Goal: Information Seeking & Learning: Learn about a topic

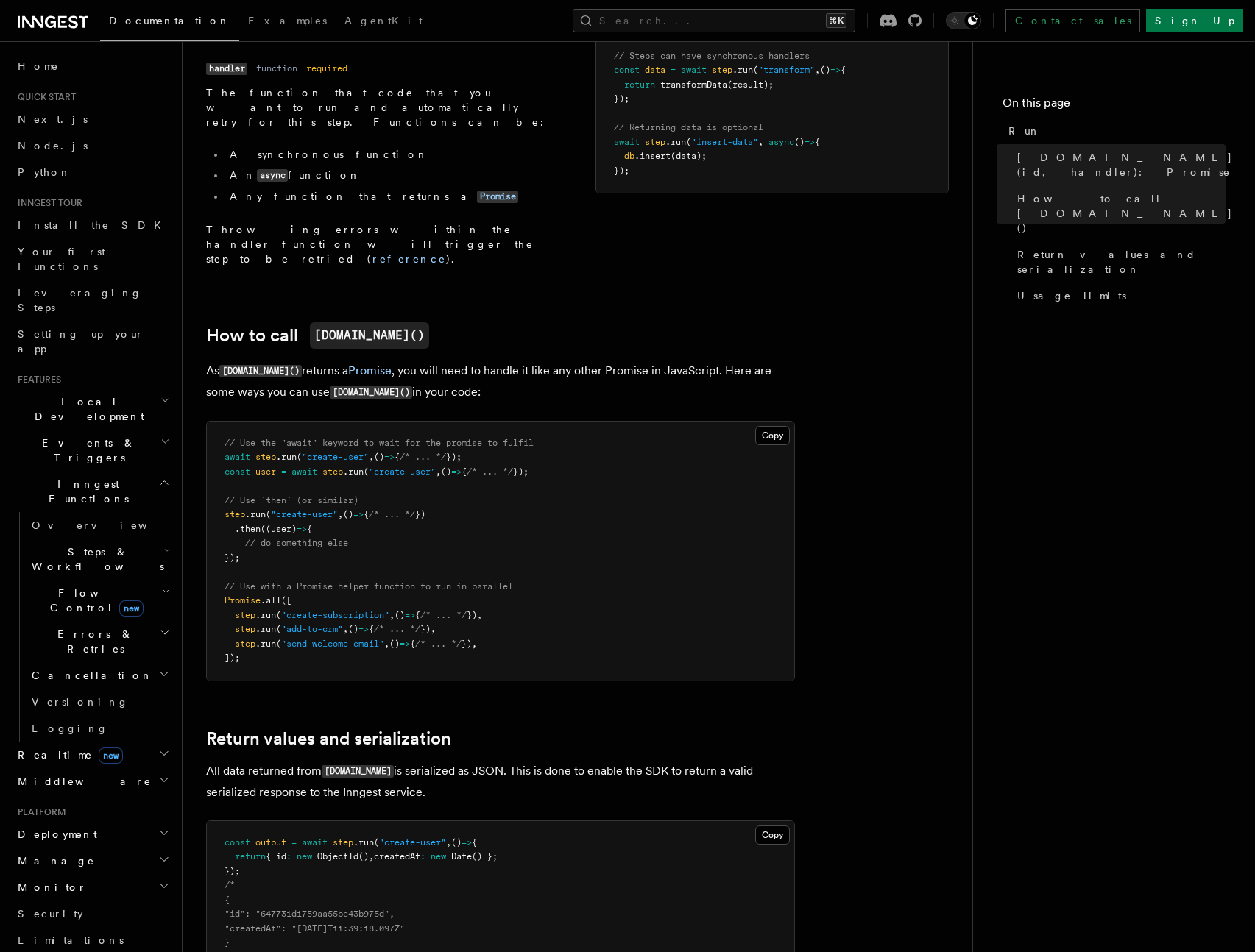
scroll to position [908, 0]
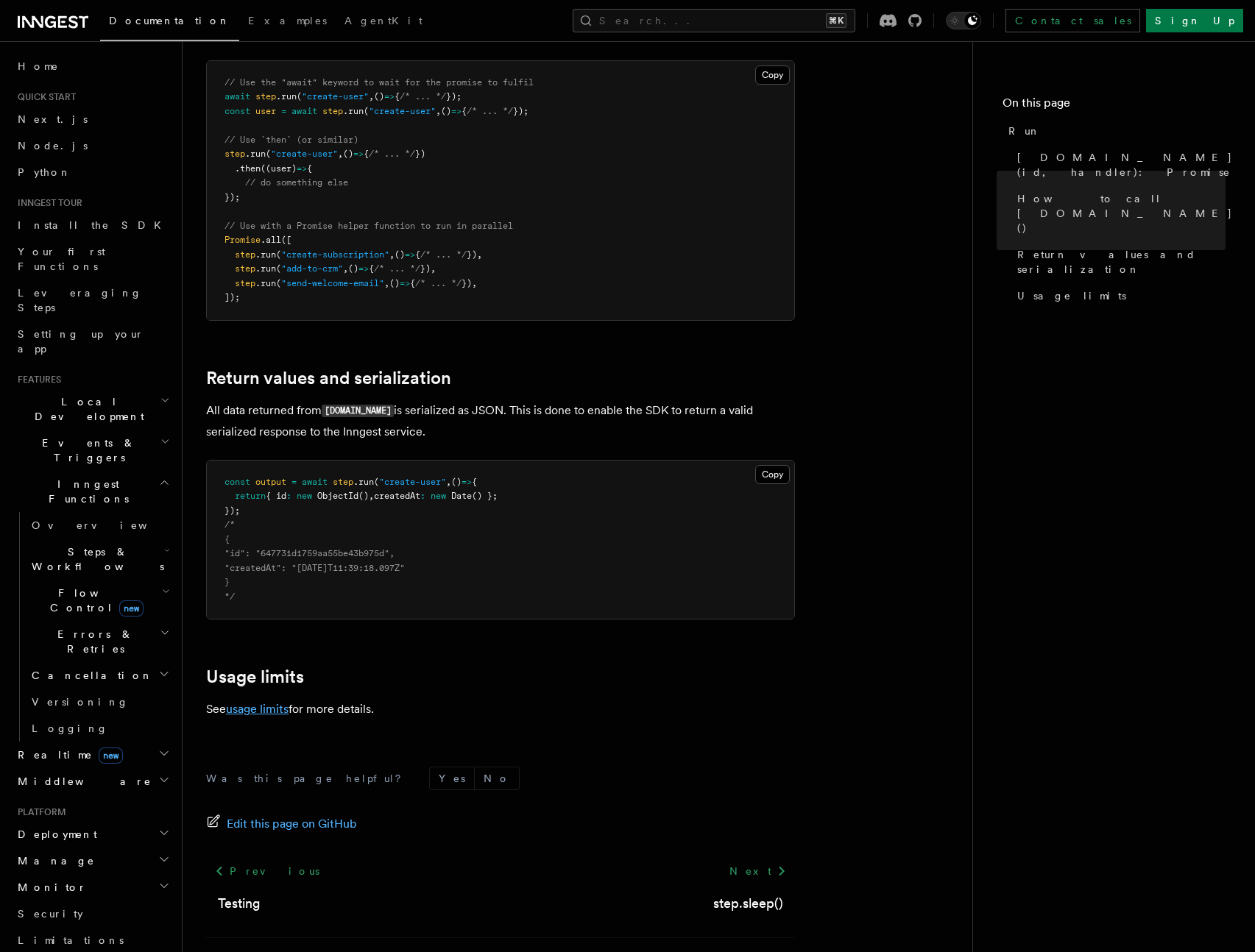
click at [276, 702] on link "usage limits" at bounding box center [257, 708] width 62 height 14
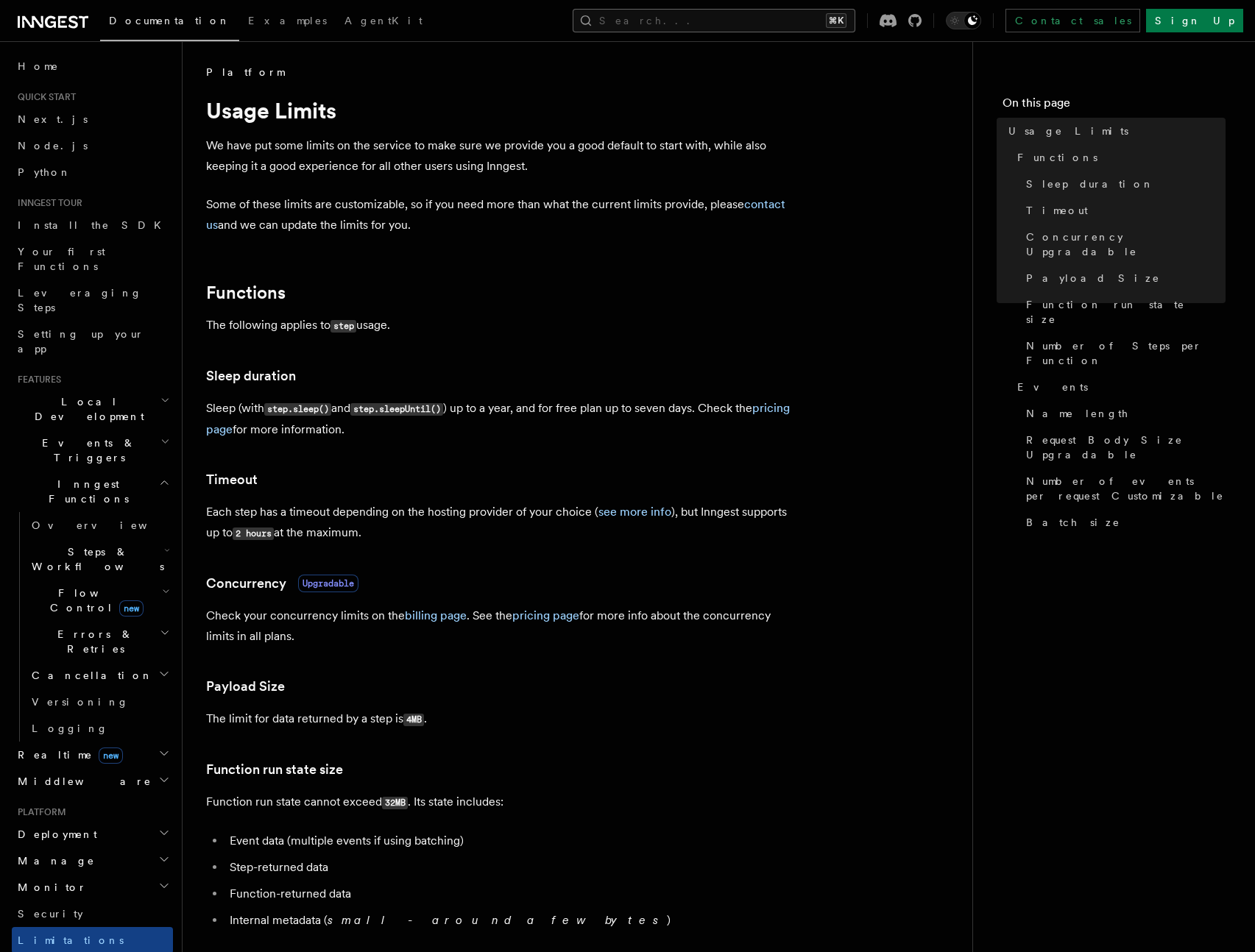
click at [773, 20] on button "Search... ⌘K" at bounding box center [713, 21] width 282 height 24
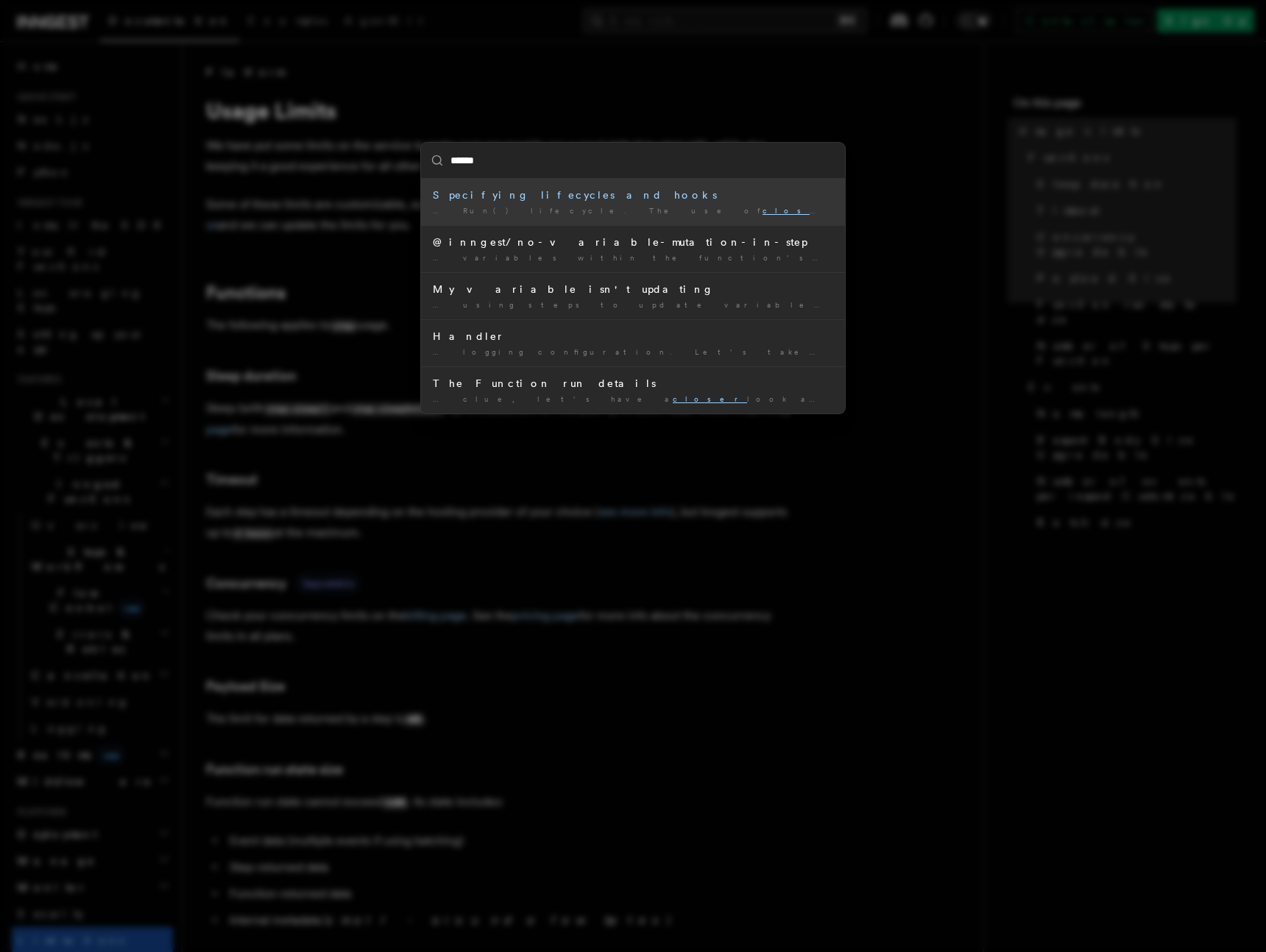
type input "*******"
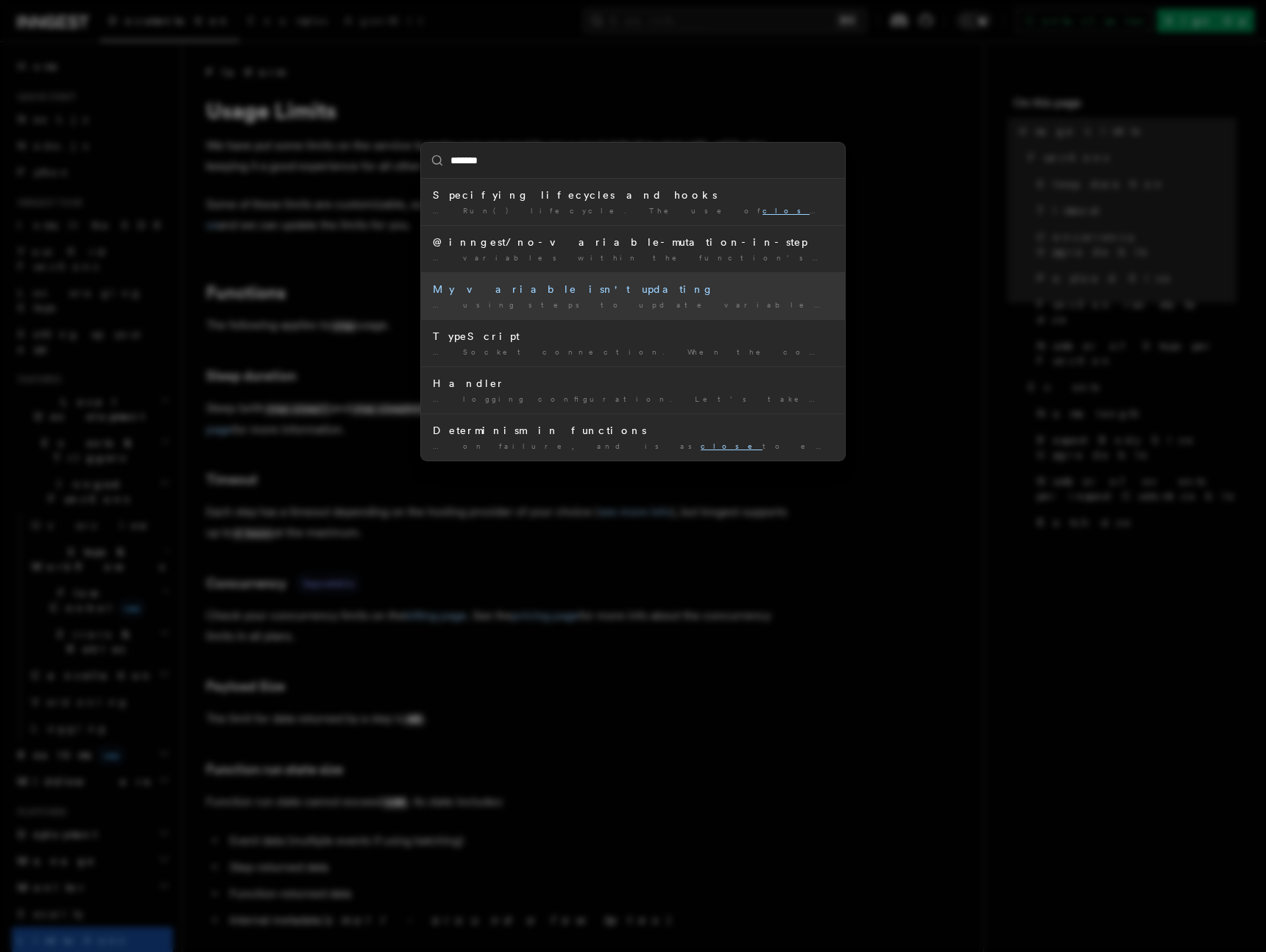
click at [530, 298] on li "My variable isn't updating … using steps to update variables within the functio…" at bounding box center [633, 296] width 424 height 47
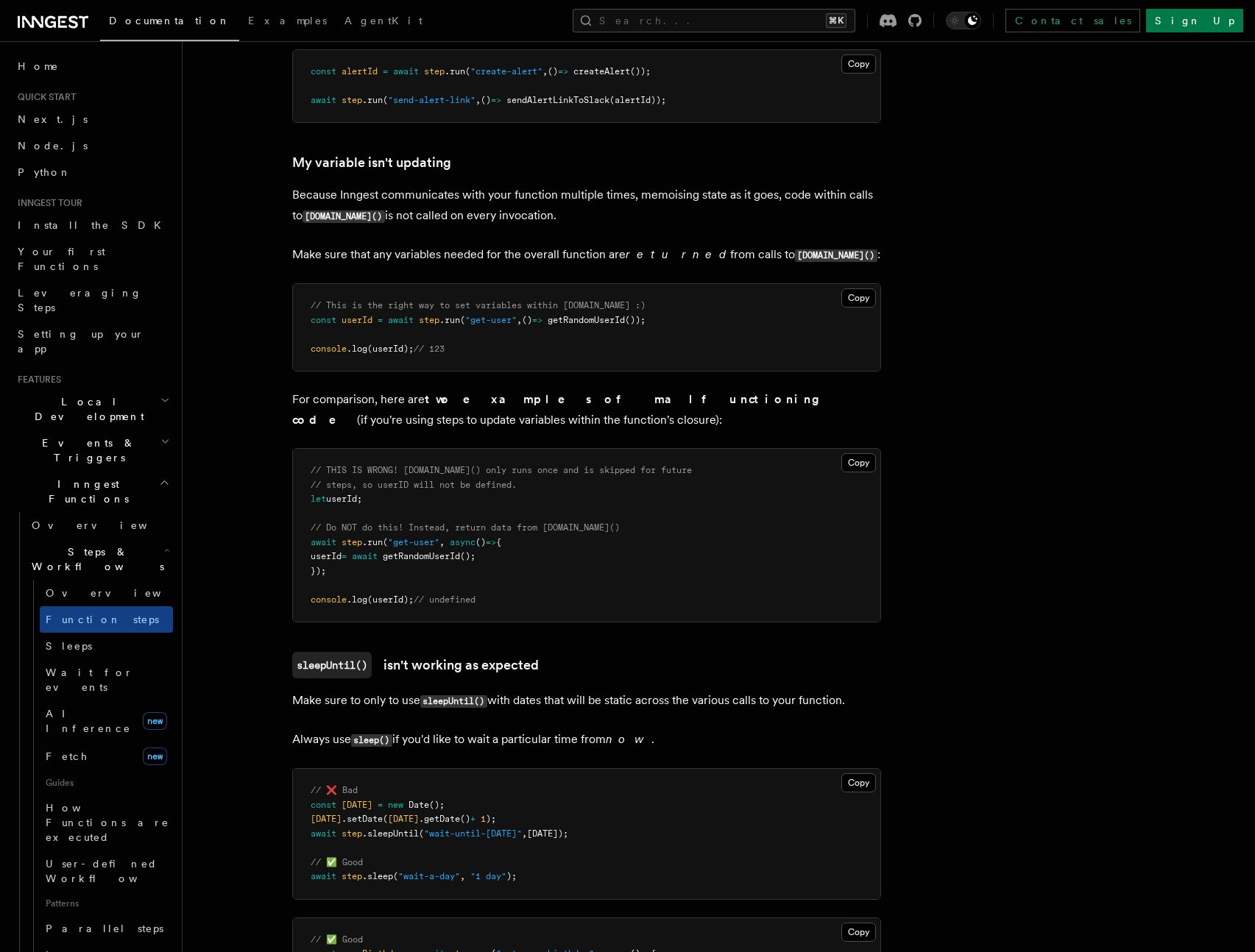
scroll to position [3685, 0]
